Goal: Transaction & Acquisition: Purchase product/service

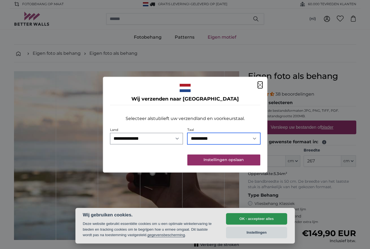
select select "**"
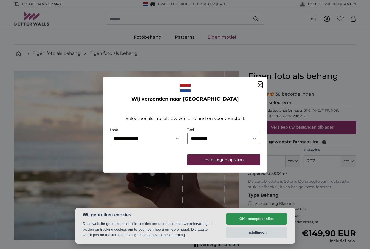
click at [207, 159] on button "Instellingen opslaan" at bounding box center [223, 160] width 73 height 11
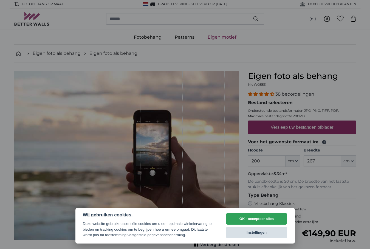
click at [243, 234] on button "Instellingen" at bounding box center [256, 233] width 61 height 12
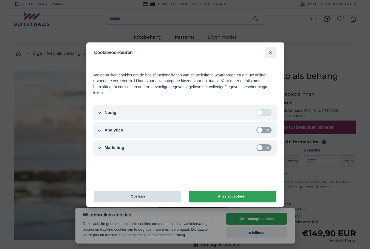
click at [170, 197] on button "Opslaan" at bounding box center [137, 197] width 87 height 12
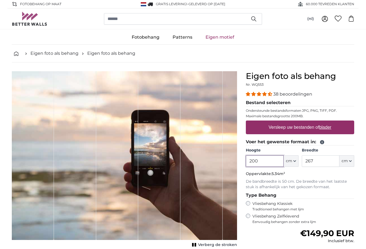
drag, startPoint x: 251, startPoint y: 159, endPoint x: 259, endPoint y: 157, distance: 7.5
click at [259, 158] on input "200" at bounding box center [265, 161] width 38 height 12
type input "250"
drag, startPoint x: 307, startPoint y: 161, endPoint x: 318, endPoint y: 157, distance: 11.5
click at [320, 161] on input "267" at bounding box center [321, 161] width 38 height 12
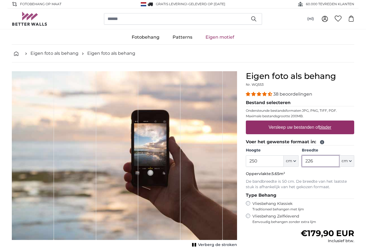
type input "226"
click at [329, 187] on p "De bandbreedte is 50 cm. De breedte van het laatste stuk is afhankelijk van het…" at bounding box center [300, 184] width 108 height 11
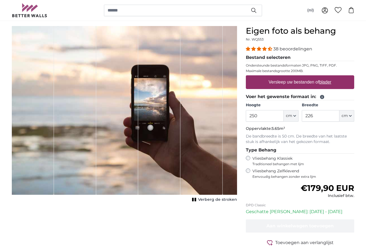
scroll to position [42, 0]
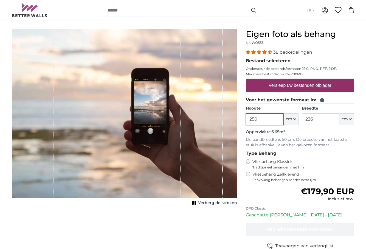
drag, startPoint x: 263, startPoint y: 122, endPoint x: 245, endPoint y: 120, distance: 18.4
click at [246, 120] on input "250" at bounding box center [265, 120] width 38 height 12
drag, startPoint x: 309, startPoint y: 120, endPoint x: 320, endPoint y: 121, distance: 11.4
click at [320, 121] on input "226" at bounding box center [321, 120] width 38 height 12
drag, startPoint x: 254, startPoint y: 119, endPoint x: 265, endPoint y: 114, distance: 11.3
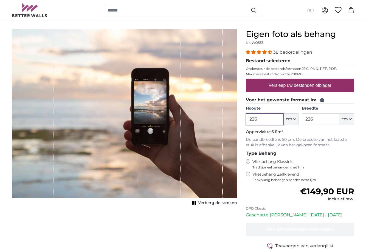
click at [266, 120] on input "226" at bounding box center [265, 120] width 38 height 12
type input "229"
click at [312, 118] on input "226" at bounding box center [321, 120] width 38 height 12
drag, startPoint x: 307, startPoint y: 120, endPoint x: 318, endPoint y: 120, distance: 10.4
click at [319, 119] on input "226" at bounding box center [321, 120] width 38 height 12
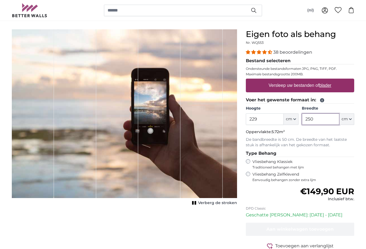
type input "250"
click at [338, 145] on p "De bandbreedte is 50 cm. De breedte van het laatste stuk is afhankelijk van het…" at bounding box center [300, 142] width 108 height 11
